Goal: Check status: Check status

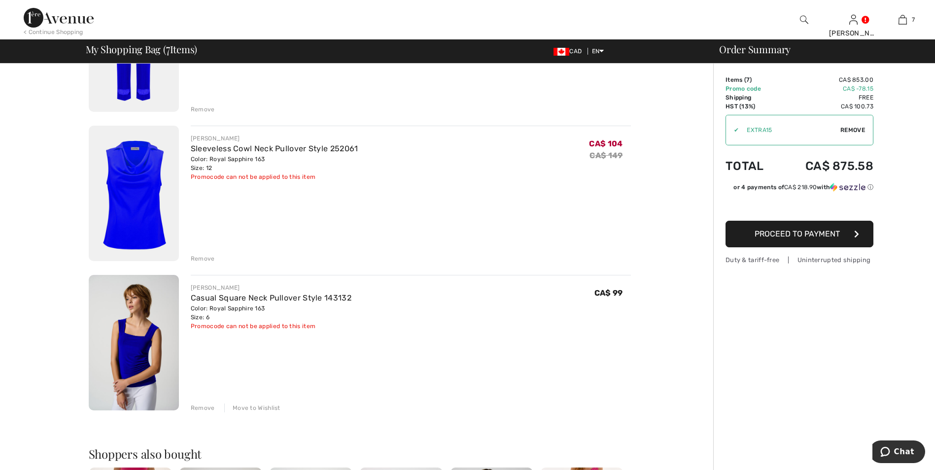
scroll to position [1110, 0]
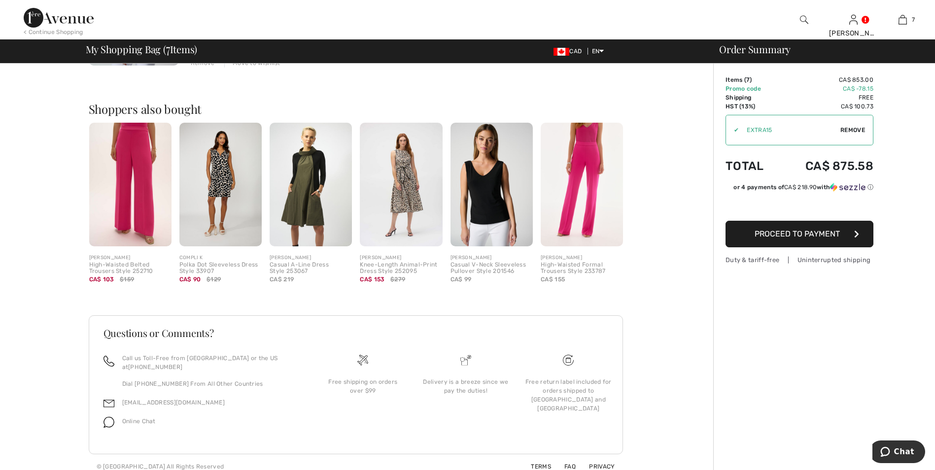
click at [497, 202] on img at bounding box center [492, 185] width 82 height 124
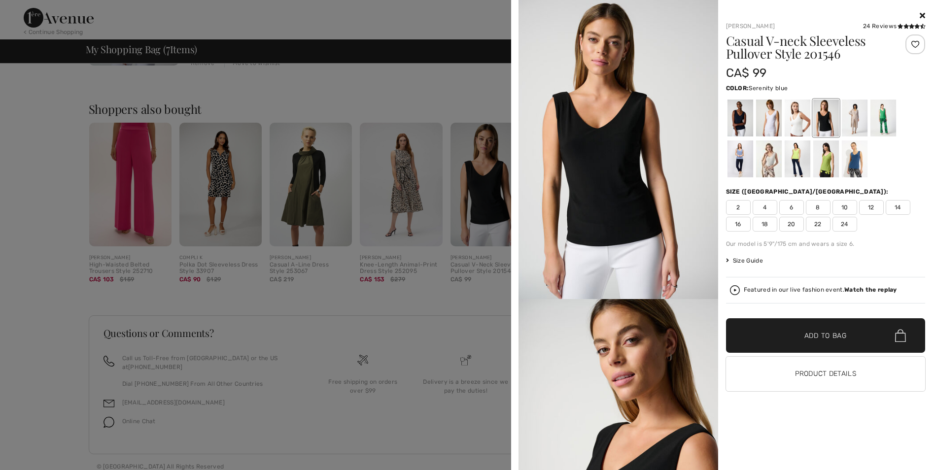
click at [737, 158] on div at bounding box center [740, 159] width 26 height 37
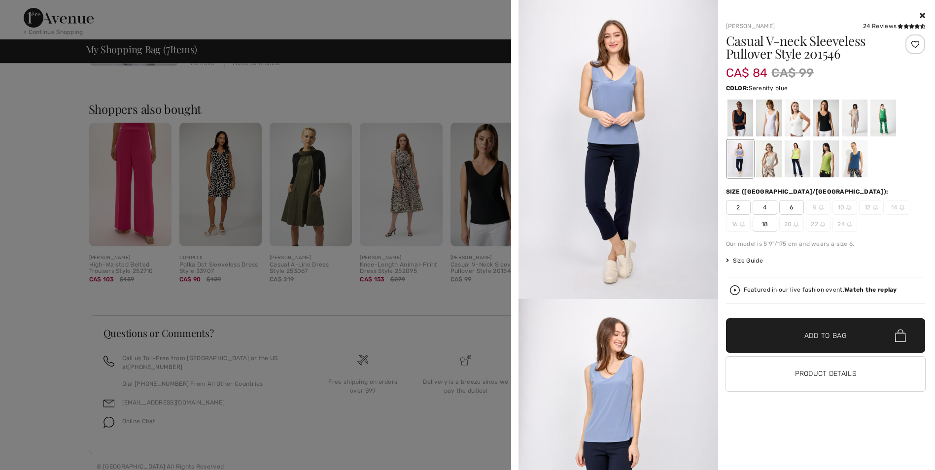
click at [439, 368] on div at bounding box center [467, 235] width 935 height 470
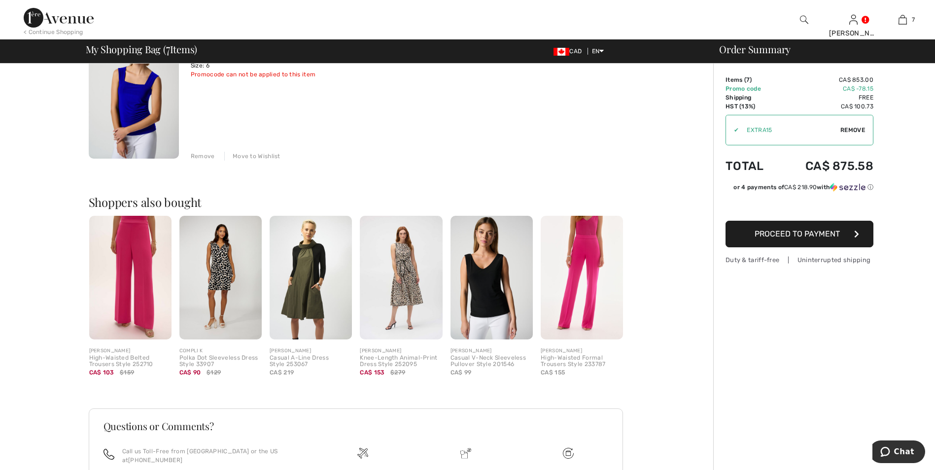
scroll to position [864, 0]
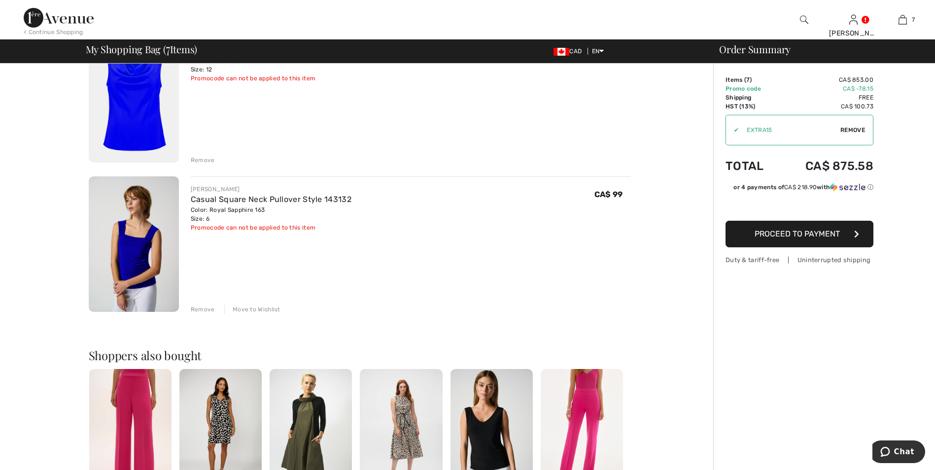
click at [151, 250] on img at bounding box center [134, 245] width 90 height 136
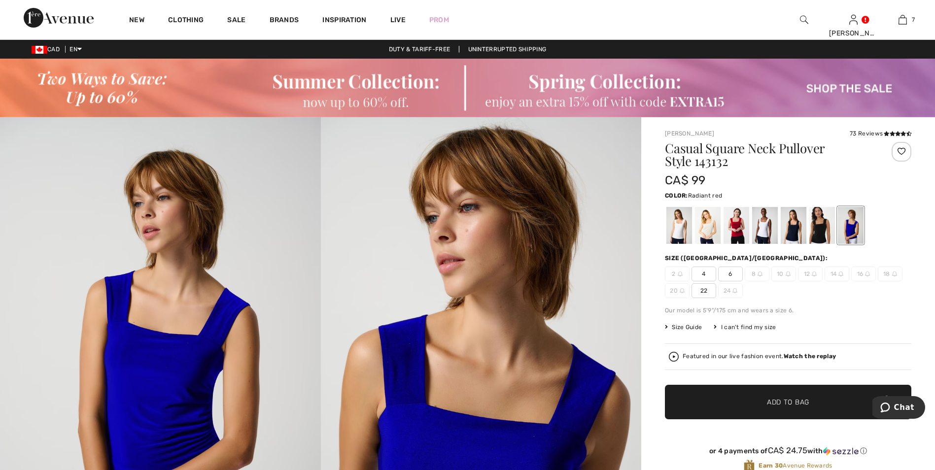
click at [734, 229] on div at bounding box center [737, 225] width 26 height 37
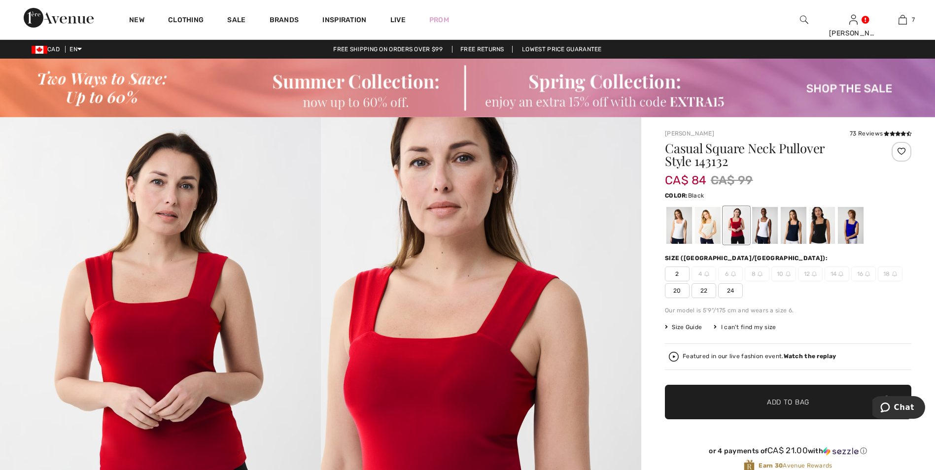
click at [818, 234] on div at bounding box center [823, 225] width 26 height 37
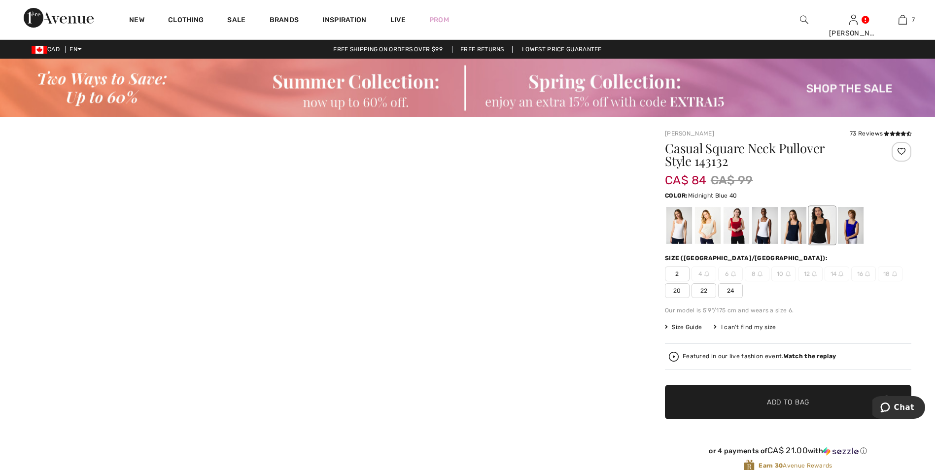
click at [793, 234] on div at bounding box center [794, 225] width 26 height 37
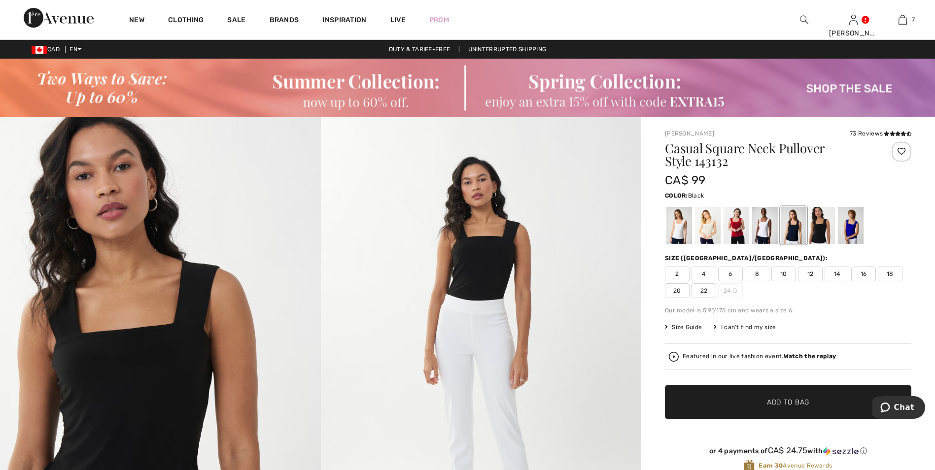
click at [821, 226] on div at bounding box center [823, 225] width 26 height 37
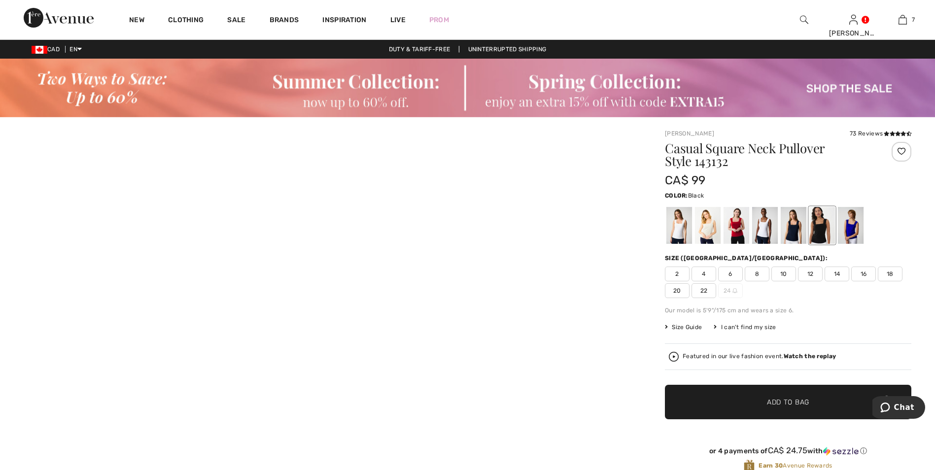
click at [821, 226] on div at bounding box center [823, 225] width 26 height 37
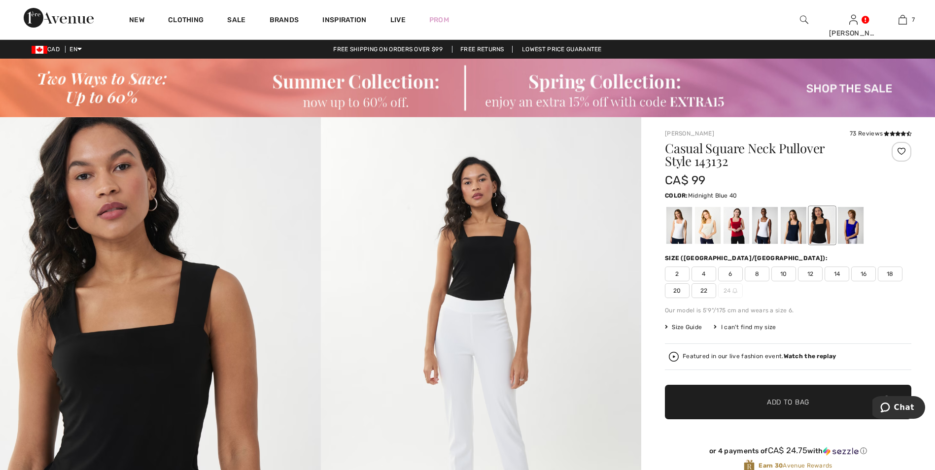
click at [790, 233] on div at bounding box center [794, 225] width 26 height 37
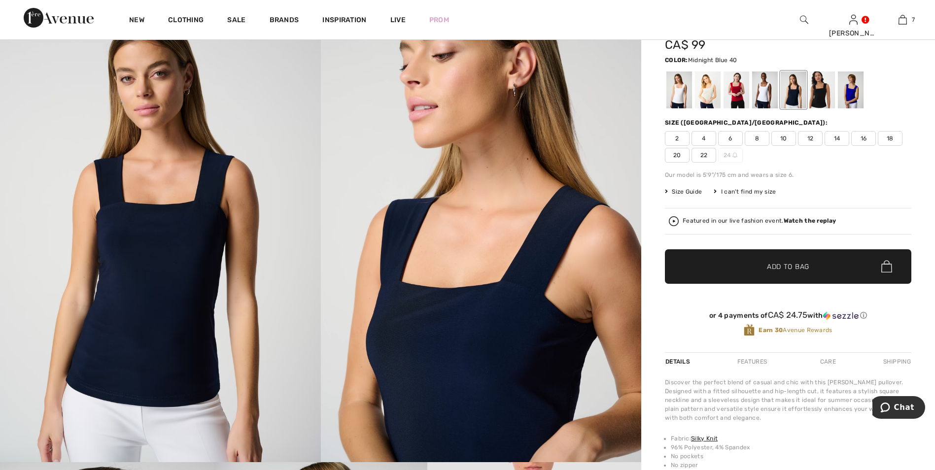
scroll to position [49, 0]
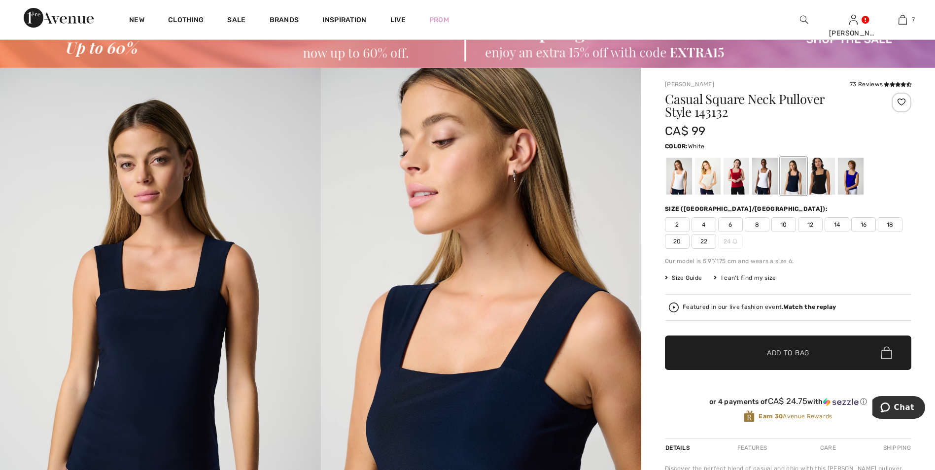
click at [766, 183] on div at bounding box center [765, 176] width 26 height 37
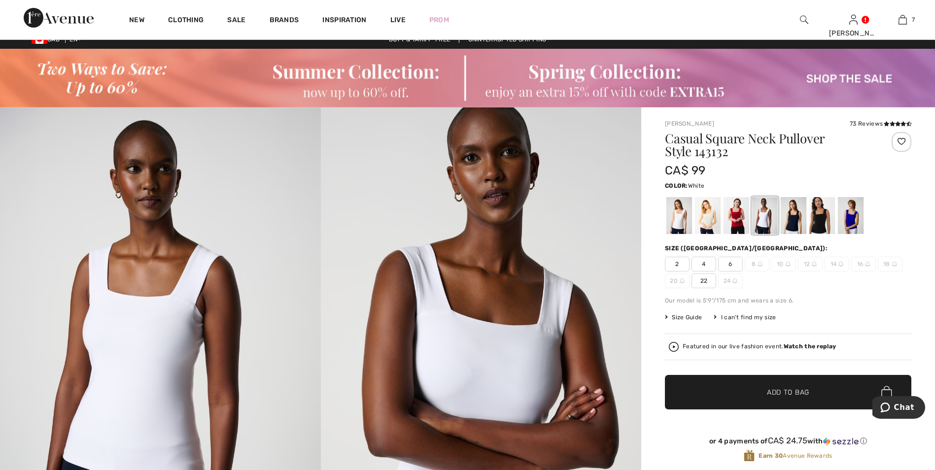
scroll to position [0, 0]
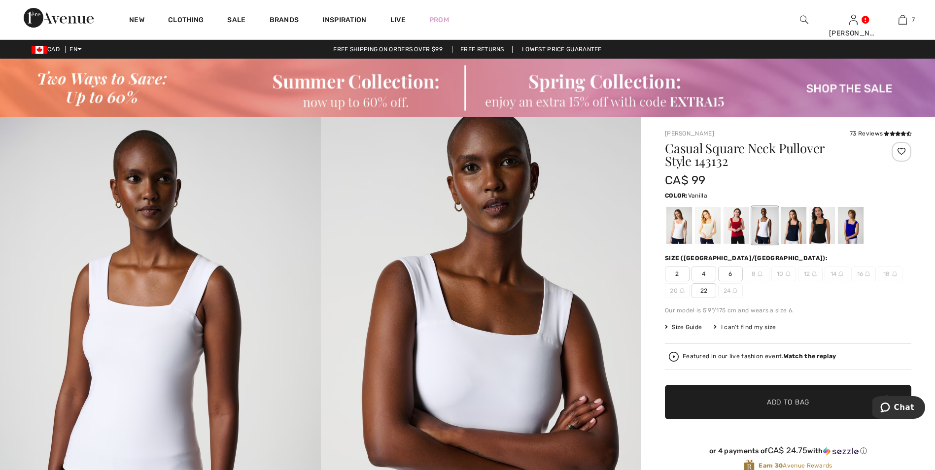
click at [680, 231] on div at bounding box center [680, 225] width 26 height 37
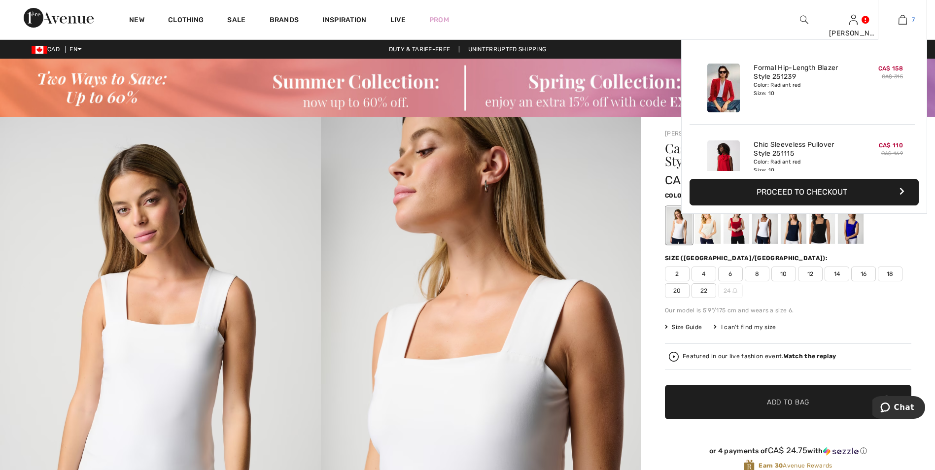
click at [895, 19] on link "7" at bounding box center [903, 20] width 48 height 12
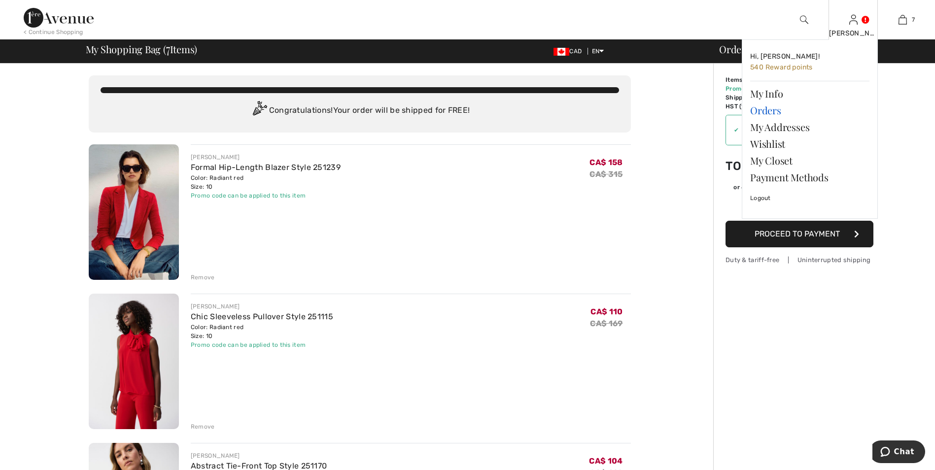
click at [761, 110] on link "Orders" at bounding box center [810, 110] width 119 height 17
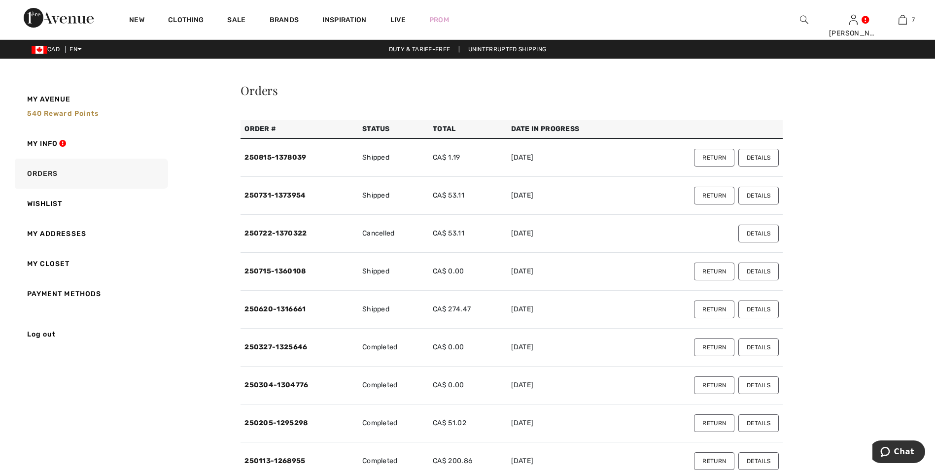
click at [767, 153] on button "Details" at bounding box center [759, 158] width 40 height 18
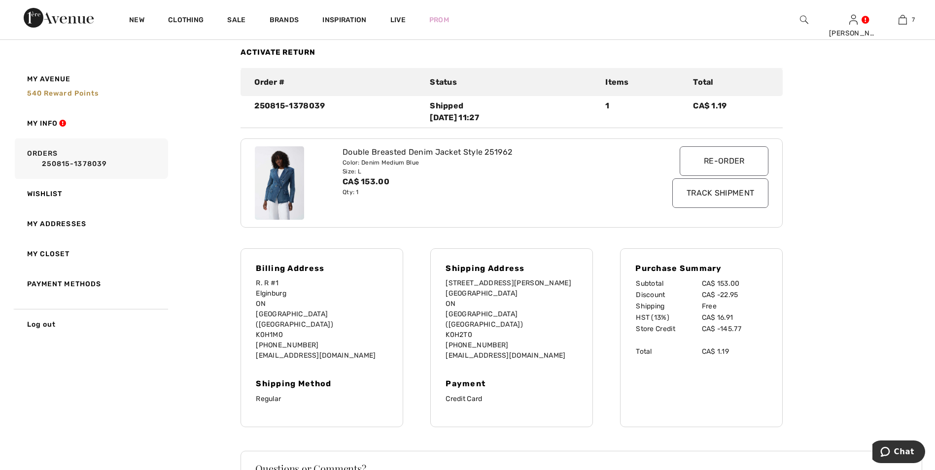
scroll to position [99, 0]
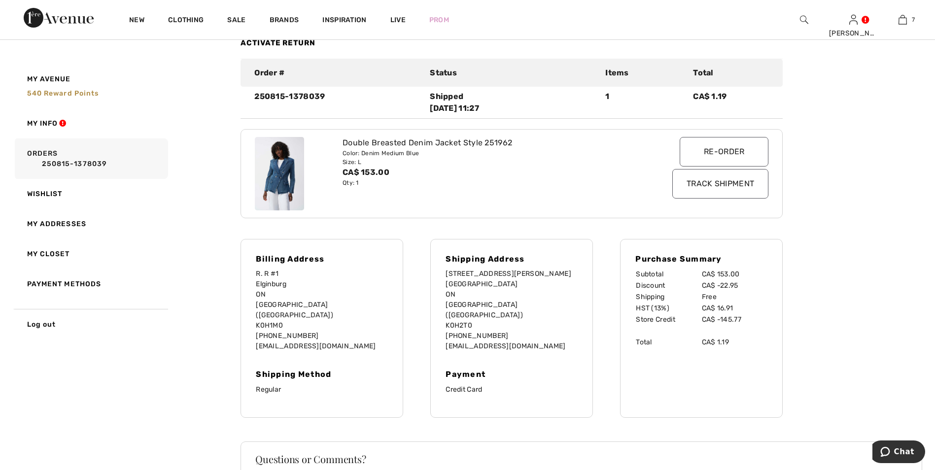
click at [724, 190] on input "Track Shipment" at bounding box center [721, 184] width 96 height 30
click at [713, 179] on input "Track Shipment" at bounding box center [721, 184] width 96 height 30
